Goal: Transaction & Acquisition: Purchase product/service

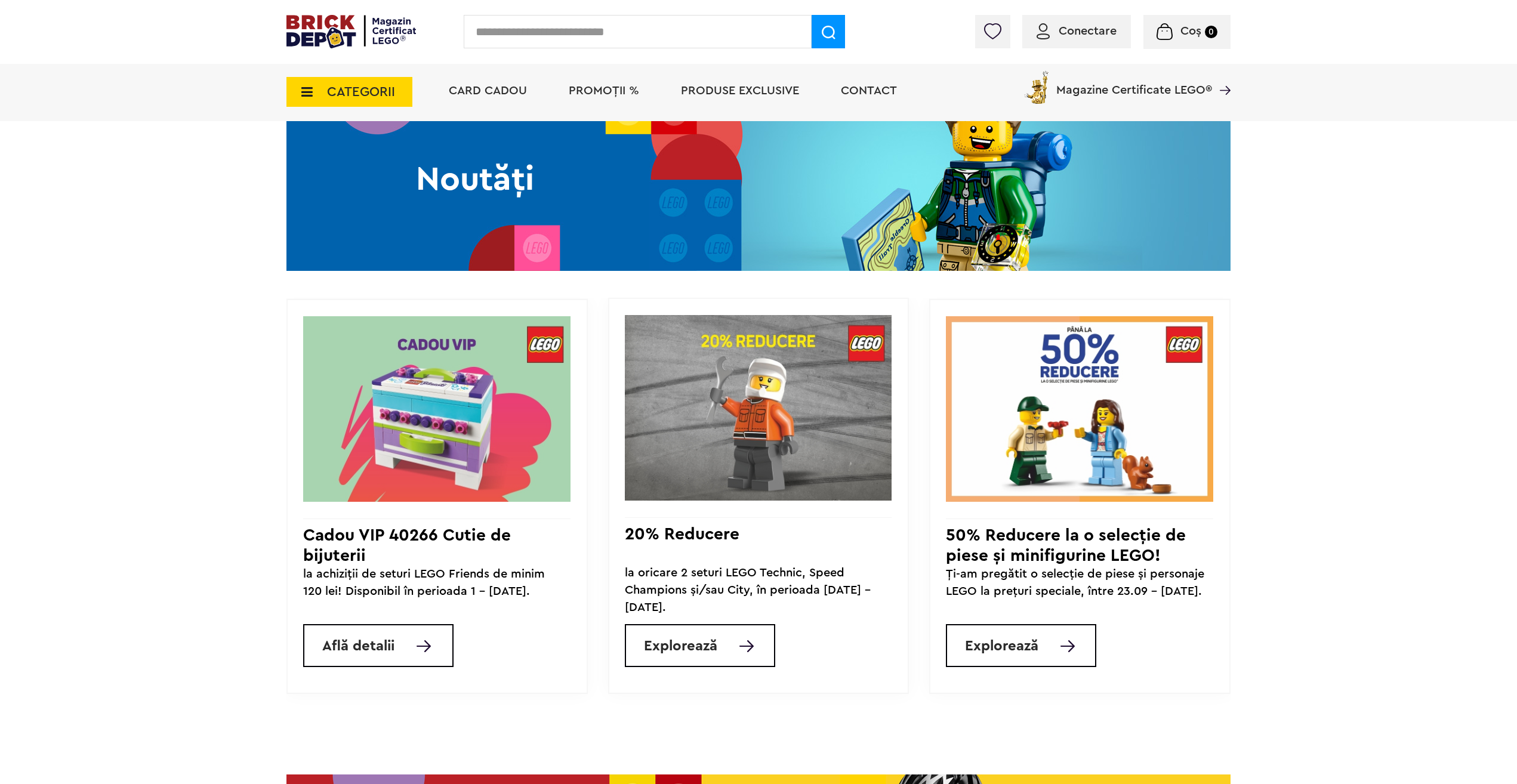
scroll to position [954, 0]
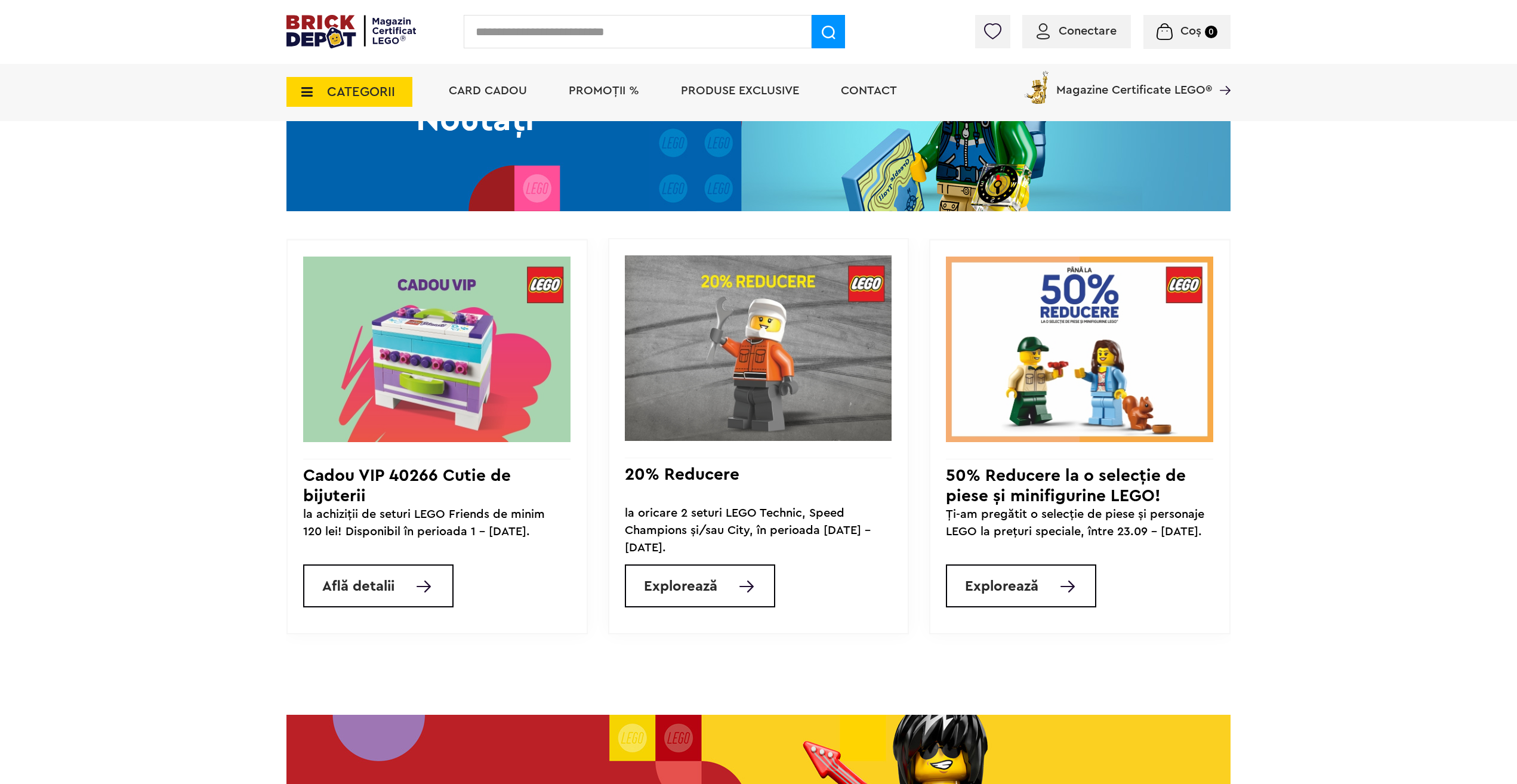
click at [544, 150] on div "Noutăți" at bounding box center [475, 119] width 377 height 182
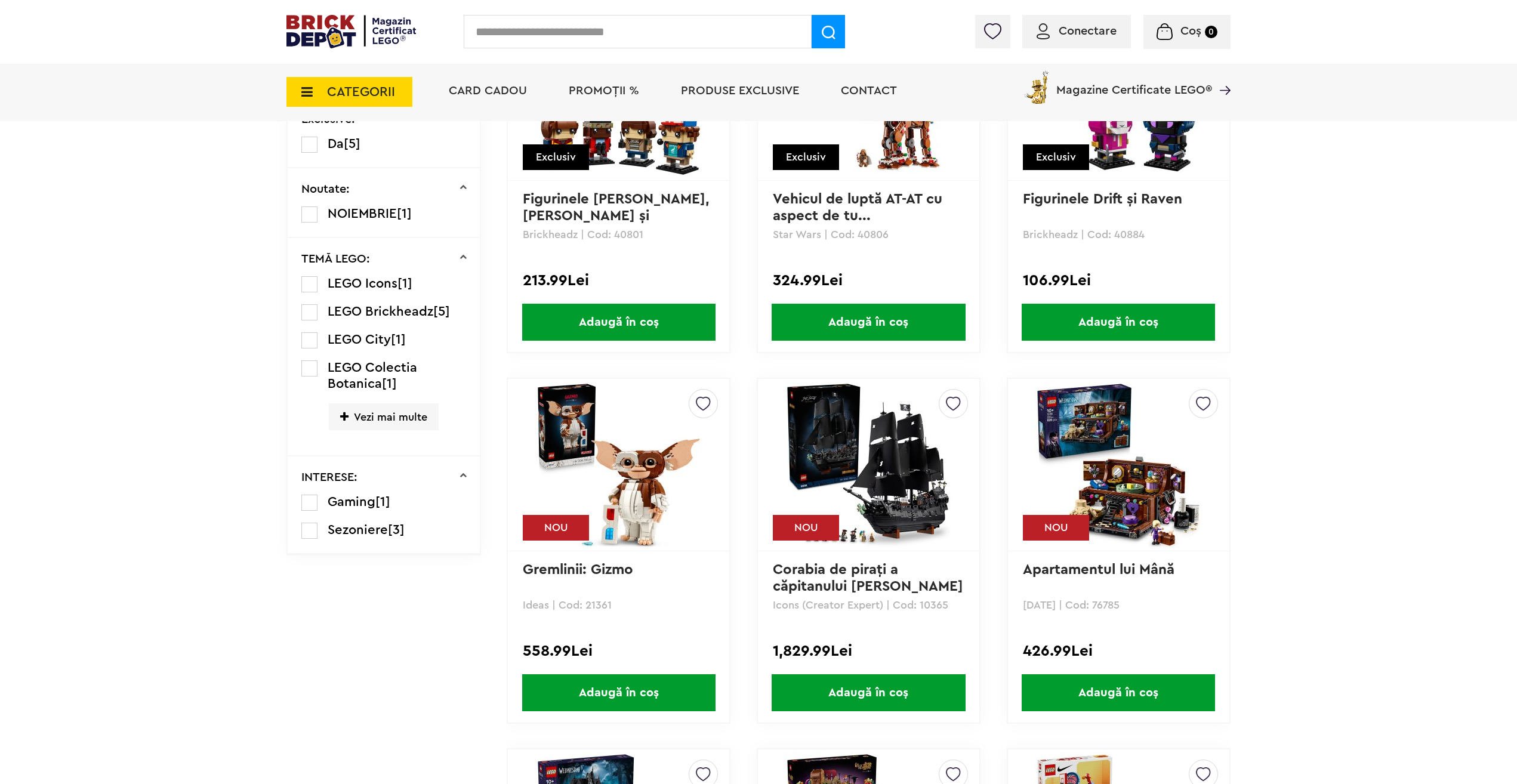
scroll to position [1014, 0]
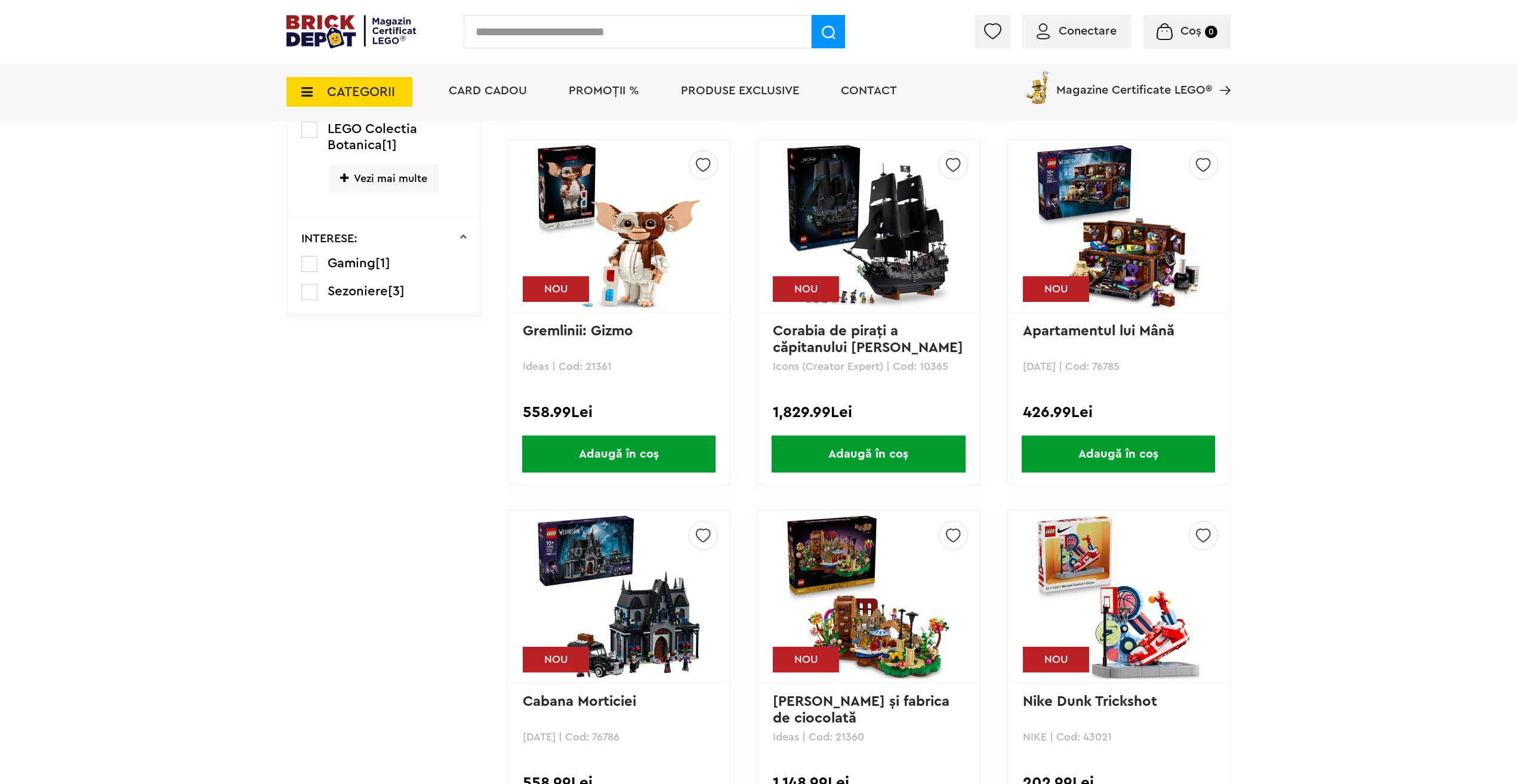
click at [837, 335] on link "Corabia de piraţi a căpitanului Jack S..." at bounding box center [868, 339] width 191 height 31
